Goal: Use online tool/utility: Utilize a website feature to perform a specific function

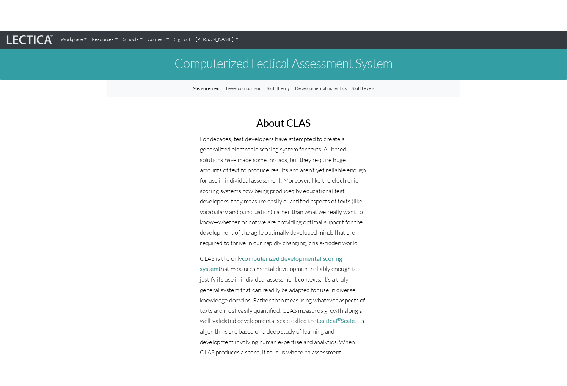
scroll to position [344, 0]
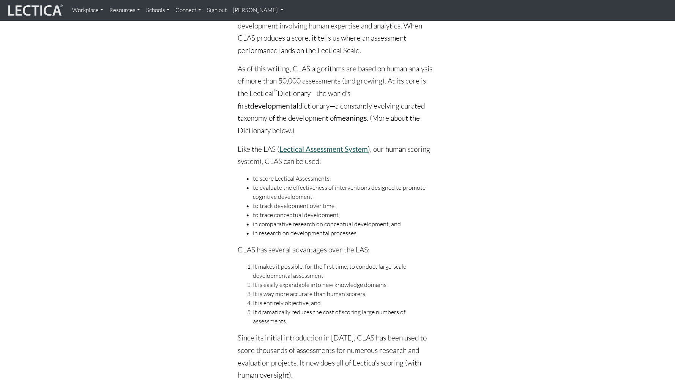
click at [309, 145] on link "Lectical Assessment System" at bounding box center [324, 149] width 88 height 9
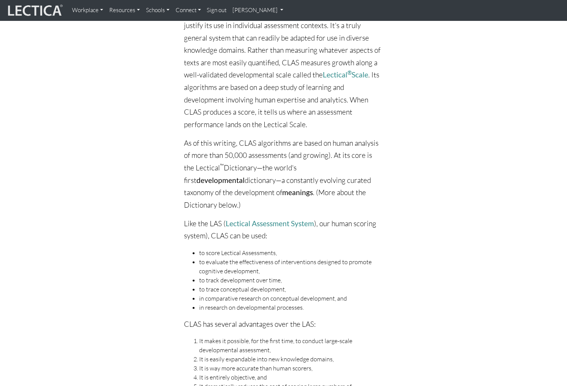
scroll to position [275, 0]
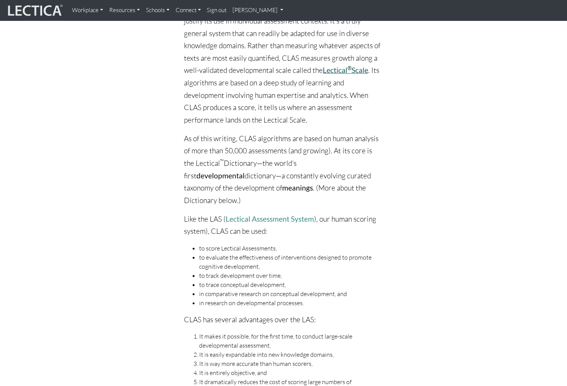
click at [323, 67] on link "Lectical ® Scale" at bounding box center [346, 70] width 46 height 9
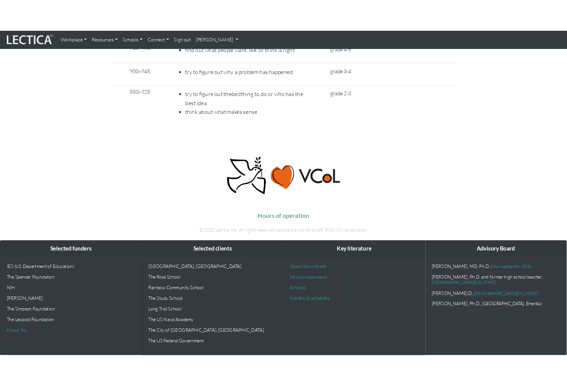
scroll to position [4236, 0]
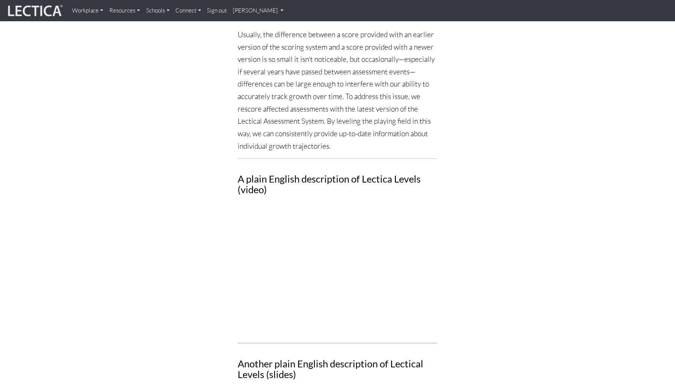
scroll to position [734, 0]
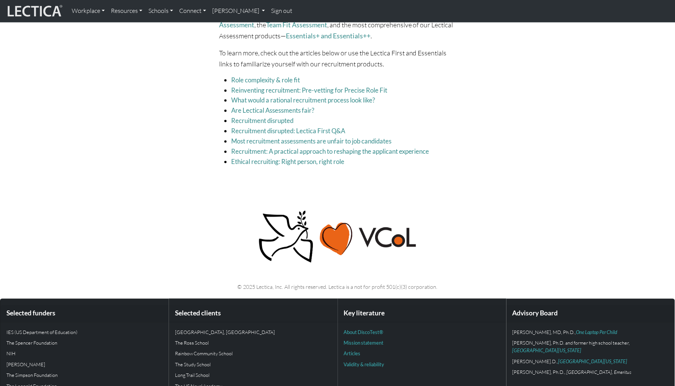
scroll to position [924, 0]
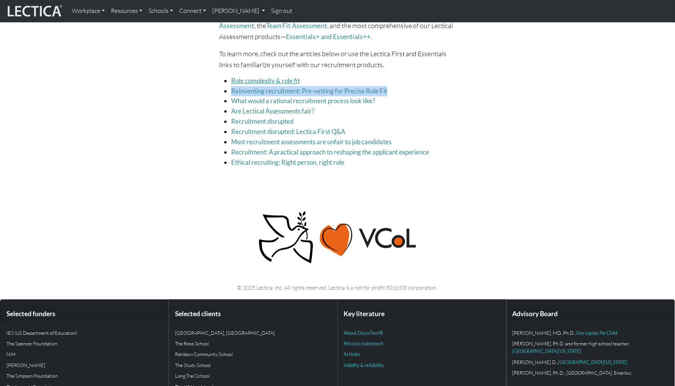
click at [282, 77] on link "Role complexity & role fit" at bounding box center [265, 81] width 69 height 8
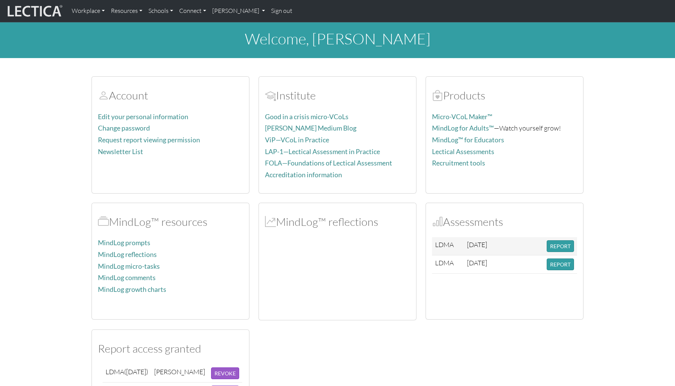
scroll to position [107, 0]
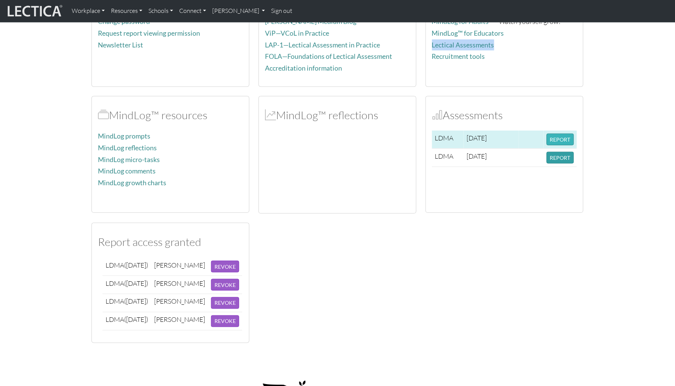
click at [560, 138] on button "REPORT" at bounding box center [560, 140] width 27 height 12
click at [548, 142] on button "REPORT" at bounding box center [560, 140] width 27 height 12
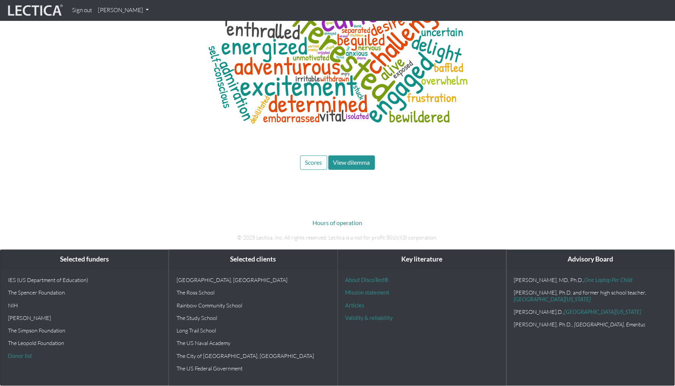
scroll to position [3639, 0]
click at [351, 169] on button "View dilemma" at bounding box center [351, 163] width 47 height 14
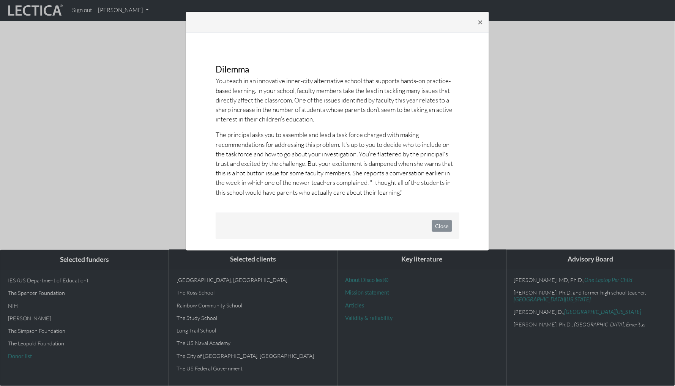
click at [438, 216] on div "Close" at bounding box center [338, 226] width 244 height 27
click at [432, 220] on button "Close" at bounding box center [442, 226] width 20 height 12
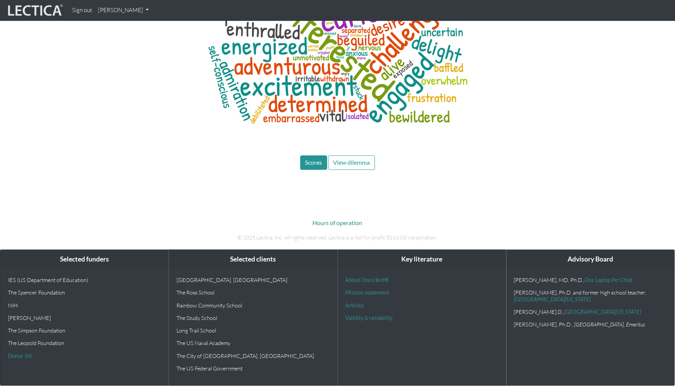
click at [315, 164] on span "Scores" at bounding box center [313, 162] width 17 height 7
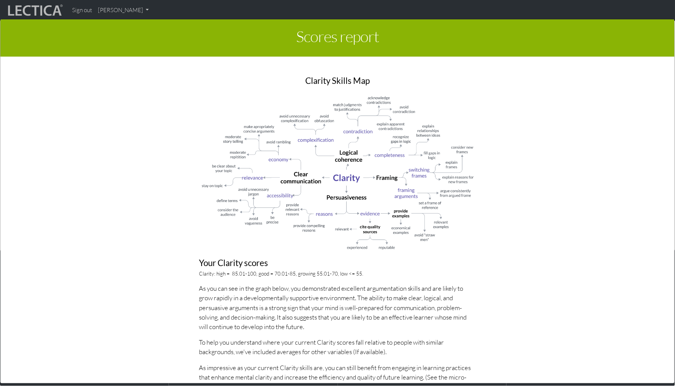
click at [299, 205] on img at bounding box center [337, 174] width 277 height 158
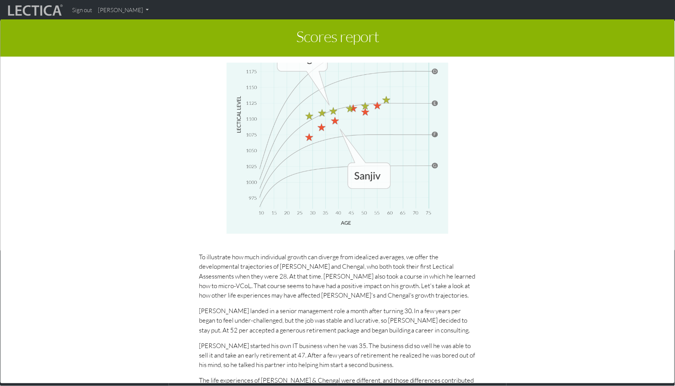
scroll to position [4239, 0]
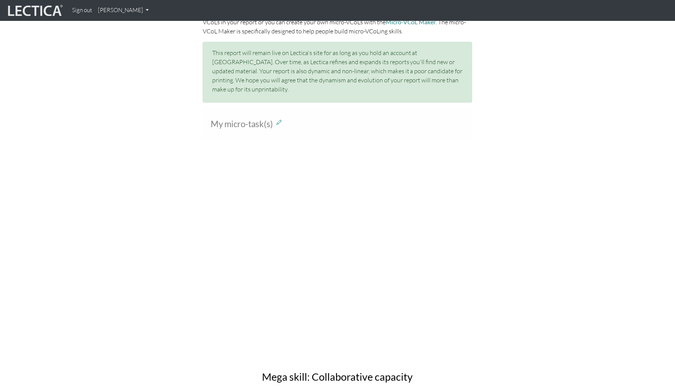
scroll to position [874, 0]
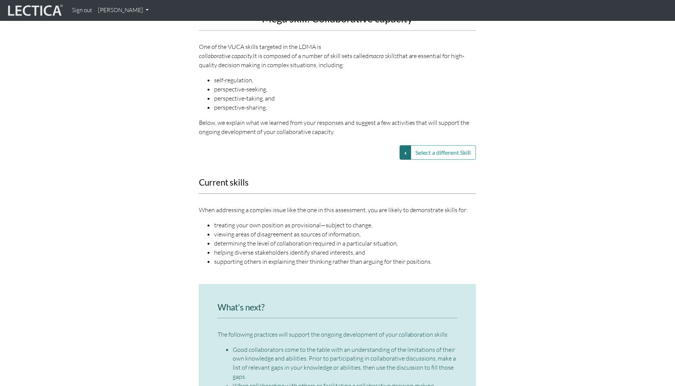
click at [406, 156] on button "Select a different Skill" at bounding box center [405, 152] width 11 height 14
click at [386, 156] on link "VUCA—Collaborative capacity" at bounding box center [352, 153] width 81 height 9
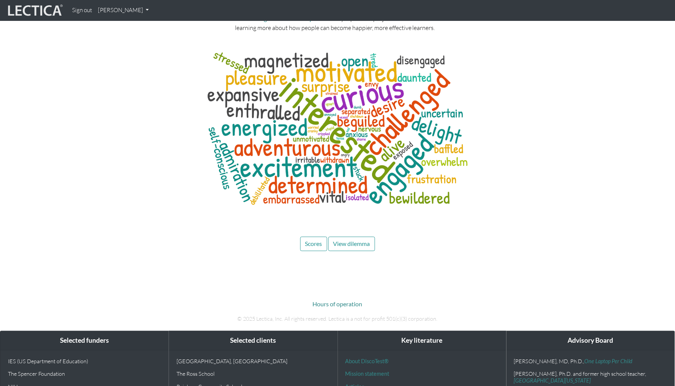
scroll to position [3472, 0]
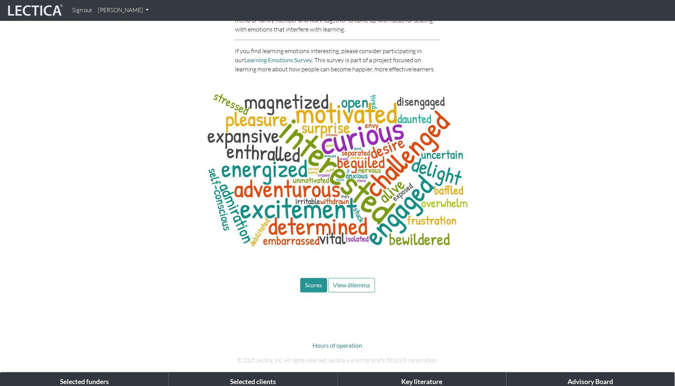
click at [317, 289] on span "Scores" at bounding box center [313, 285] width 17 height 7
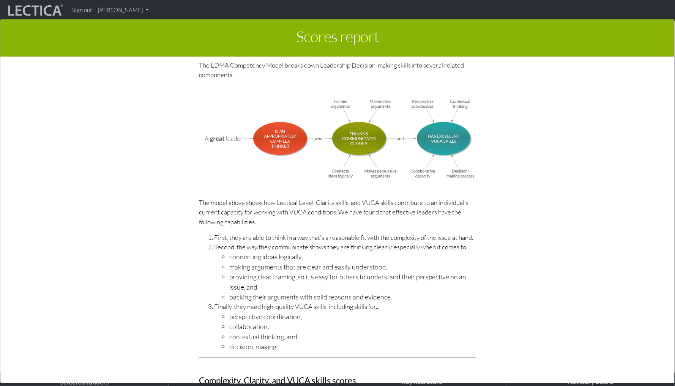
scroll to position [2984, 0]
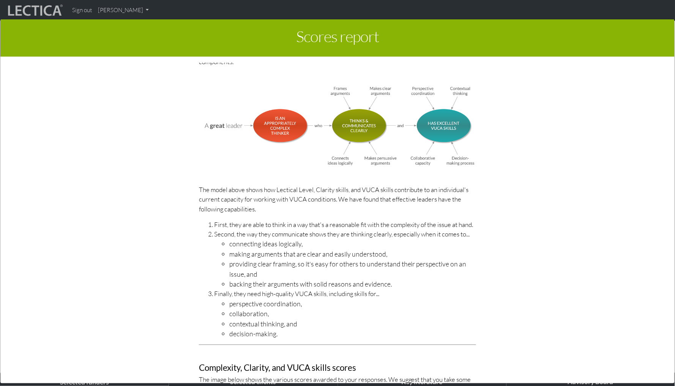
click at [364, 106] on img at bounding box center [337, 126] width 277 height 82
click at [406, 102] on img at bounding box center [337, 126] width 277 height 82
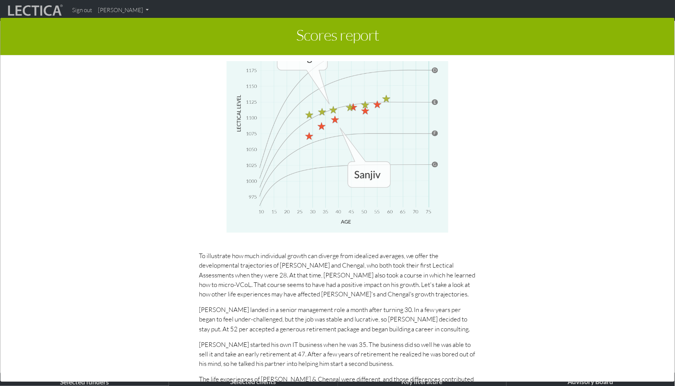
scroll to position [1, 0]
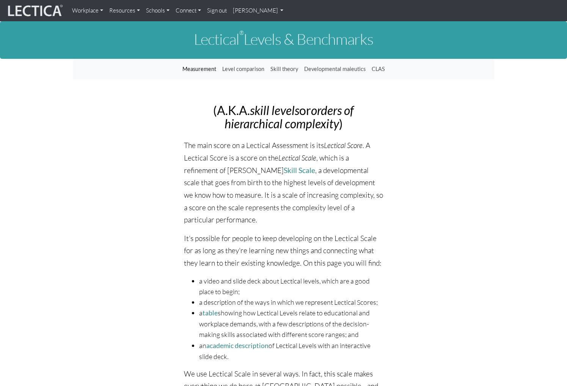
scroll to position [5694, 0]
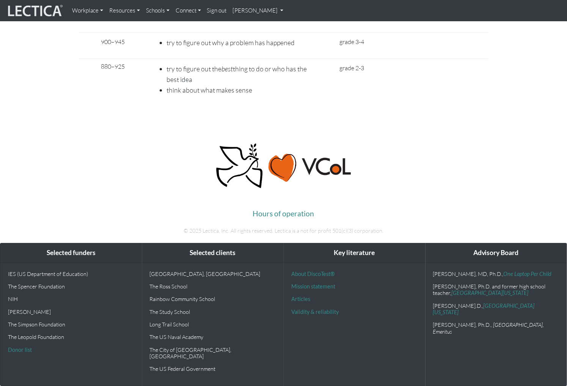
scroll to position [6702, 0]
click at [271, 9] on link "[PERSON_NAME]" at bounding box center [258, 10] width 57 height 15
click at [148, 11] on link "Schools" at bounding box center [158, 10] width 30 height 15
click at [138, 10] on link "Resources" at bounding box center [124, 10] width 37 height 15
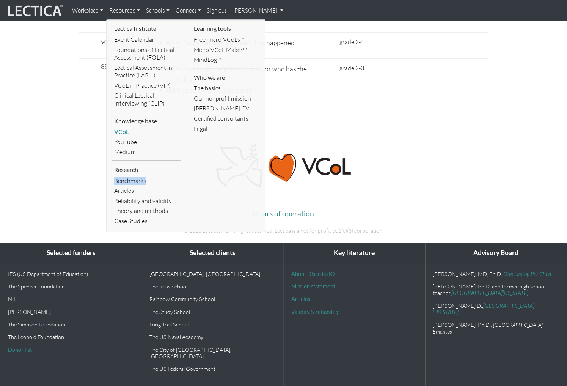
click at [128, 128] on link "VCoL" at bounding box center [146, 132] width 68 height 10
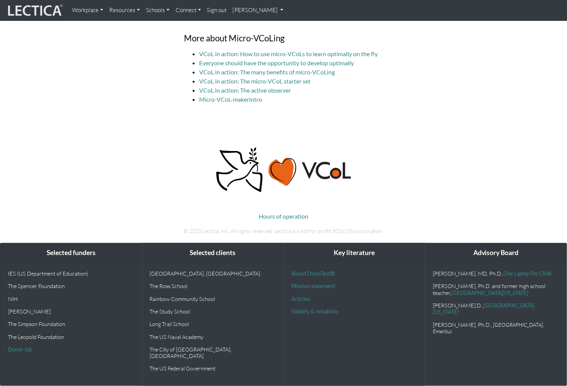
scroll to position [2278, 0]
click at [250, 85] on link "VCoL in action: The micro-VCoL starter set" at bounding box center [255, 80] width 112 height 7
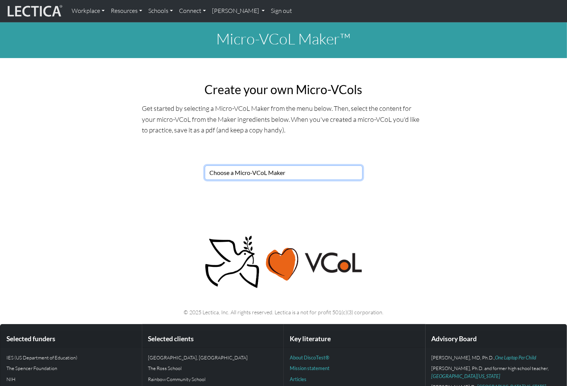
select select "7821123e-00de-44ee-af13-bae6e75f9bf4"
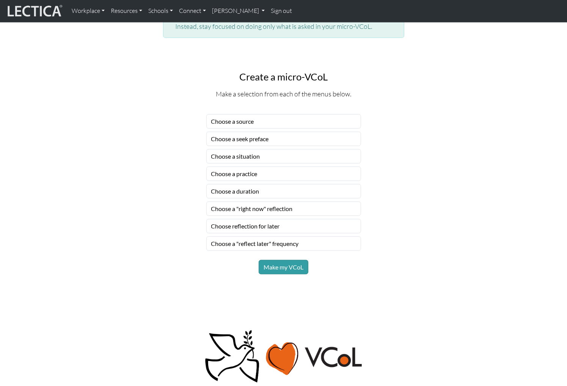
scroll to position [500, 0]
drag, startPoint x: 254, startPoint y: 170, endPoint x: 254, endPoint y: 150, distance: 20.1
click at [254, 150] on form "Choose a source Choose a seek preface Choose a situation Choose a practice Choo…" at bounding box center [283, 182] width 155 height 137
select select "trusted colleagues"
click at [168, 251] on div "Choose a source Choose a seek preface Choose a situation Choose a practice Choo…" at bounding box center [283, 189] width 501 height 169
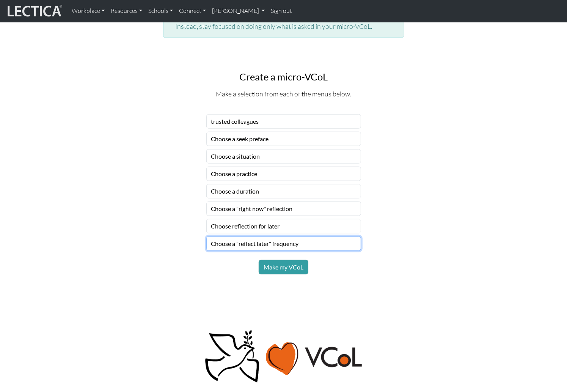
click at [161, 239] on div "Choose a source Choose a seek preface Choose a situation Choose a practice Choo…" at bounding box center [283, 189] width 501 height 169
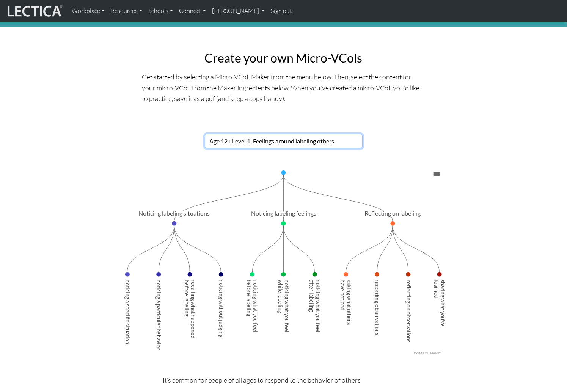
scroll to position [34, 0]
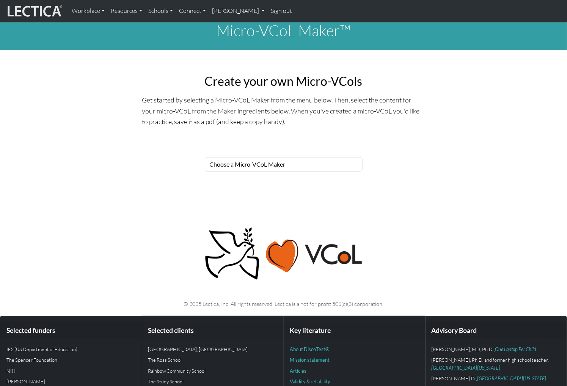
scroll to position [8, 0]
click at [289, 100] on div "Micro-VCoL Maker™ Create your own Micro-VCols Get started by selecting a Micro-…" at bounding box center [283, 102] width 567 height 176
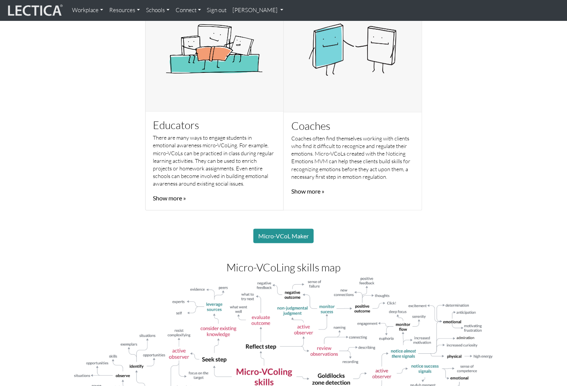
scroll to position [697, 0]
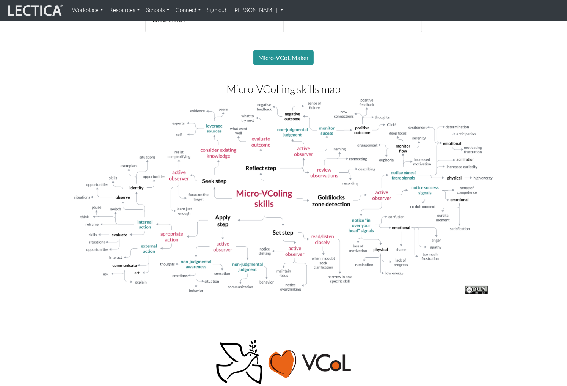
click at [314, 203] on img at bounding box center [283, 197] width 421 height 198
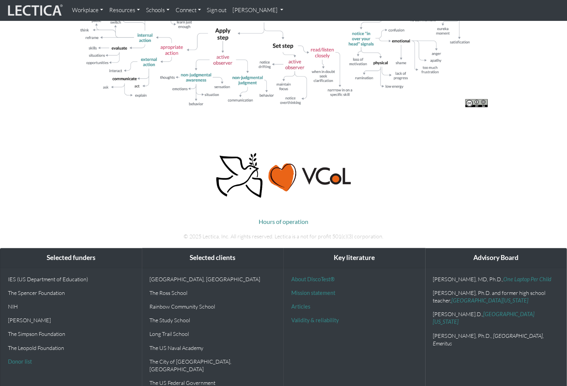
scroll to position [884, 0]
